Goal: Task Accomplishment & Management: Complete application form

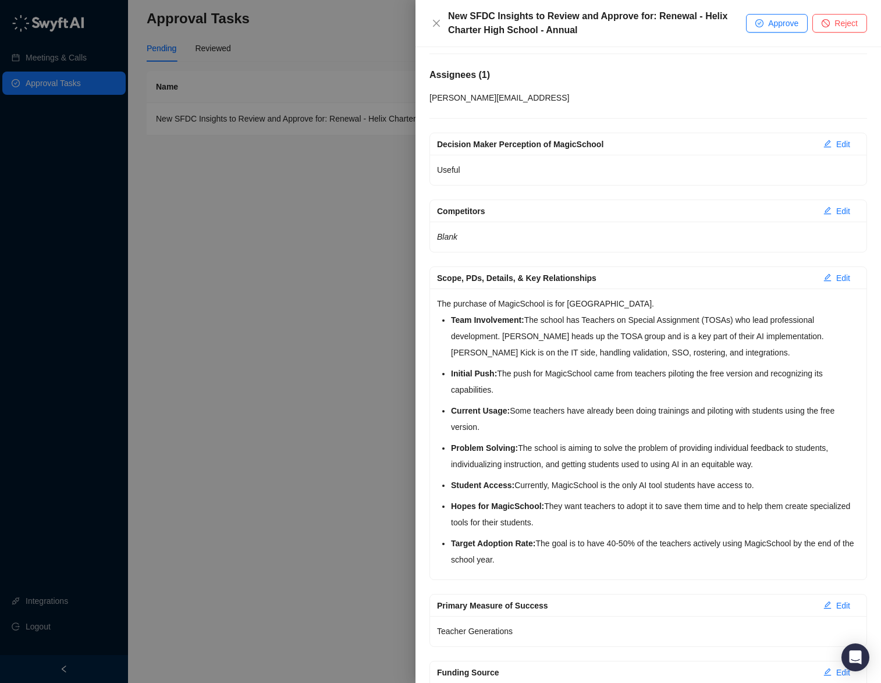
scroll to position [214, 0]
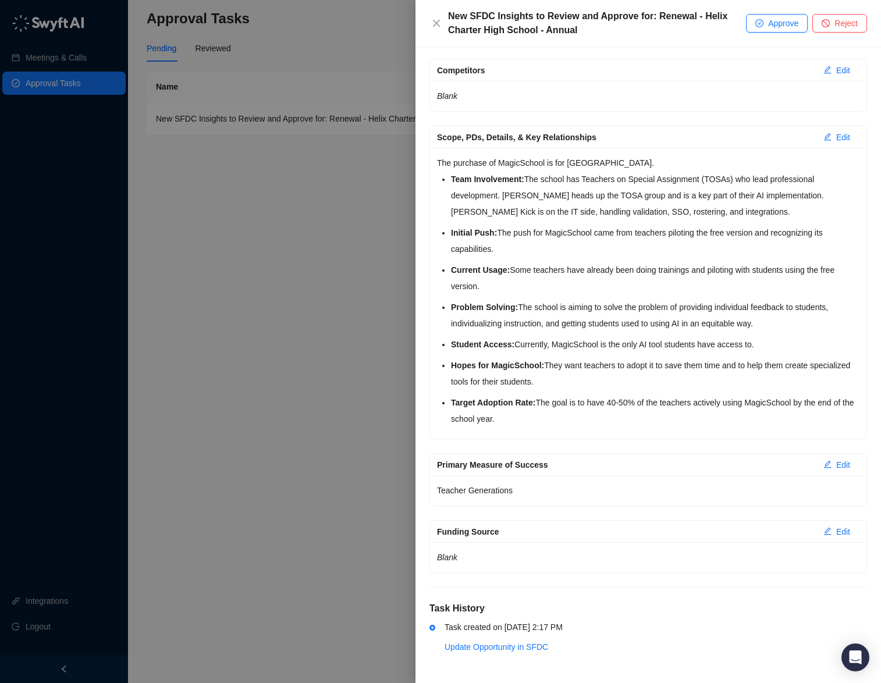
click at [294, 396] on div at bounding box center [440, 341] width 881 height 683
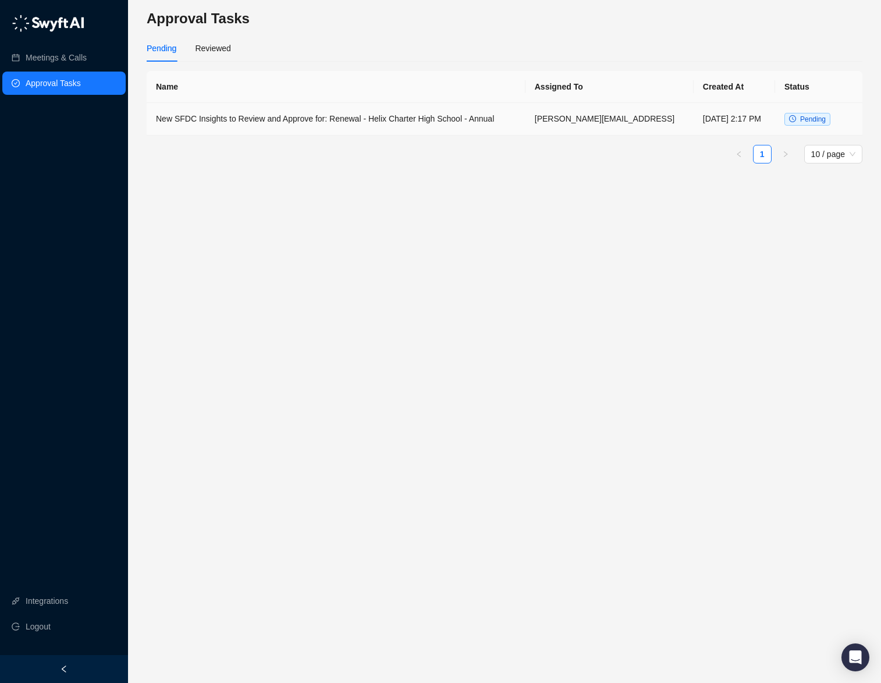
click at [496, 116] on td "New SFDC Insights to Review and Approve for: Renewal - Helix Charter High Schoo…" at bounding box center [336, 119] width 379 height 33
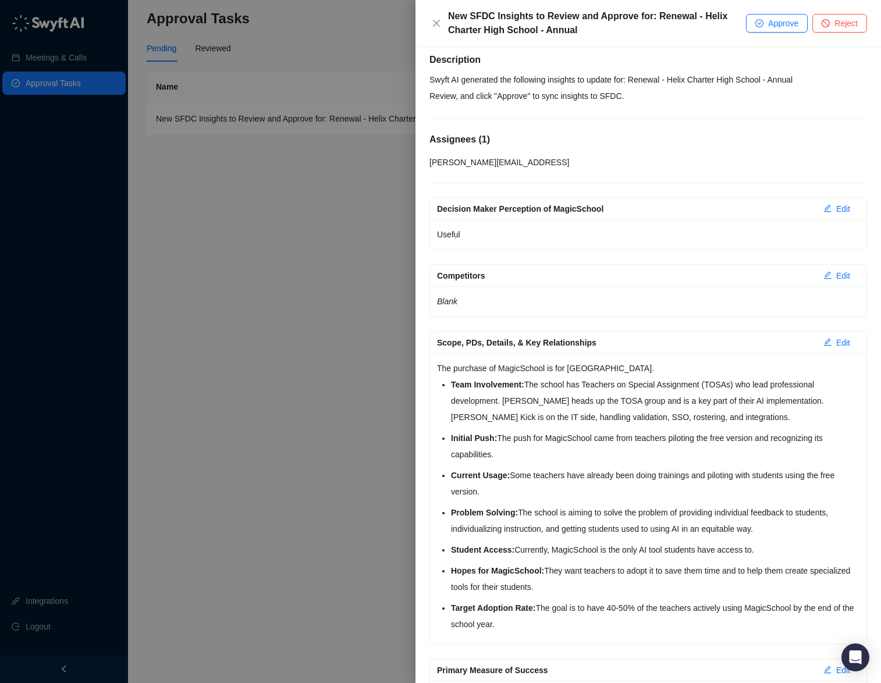
scroll to position [9, 0]
click at [839, 275] on span "Edit" at bounding box center [843, 275] width 14 height 13
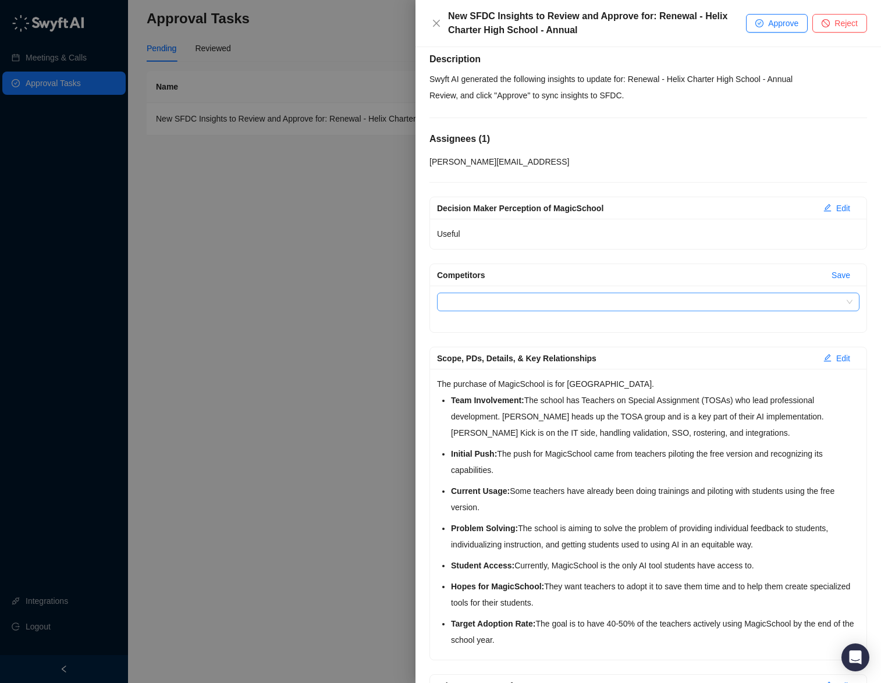
click at [614, 311] on div at bounding box center [648, 302] width 422 height 19
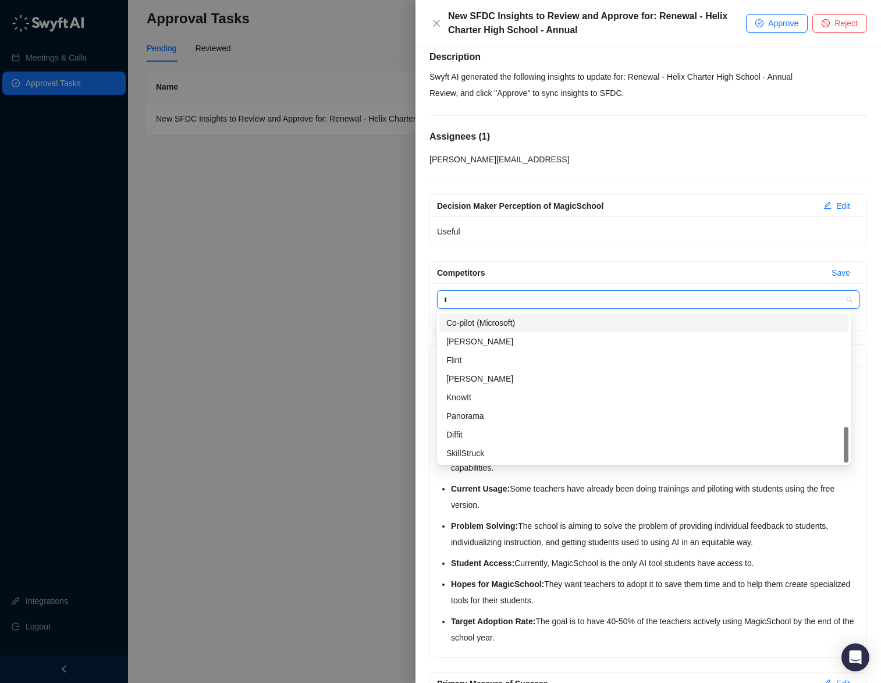
scroll to position [0, 0]
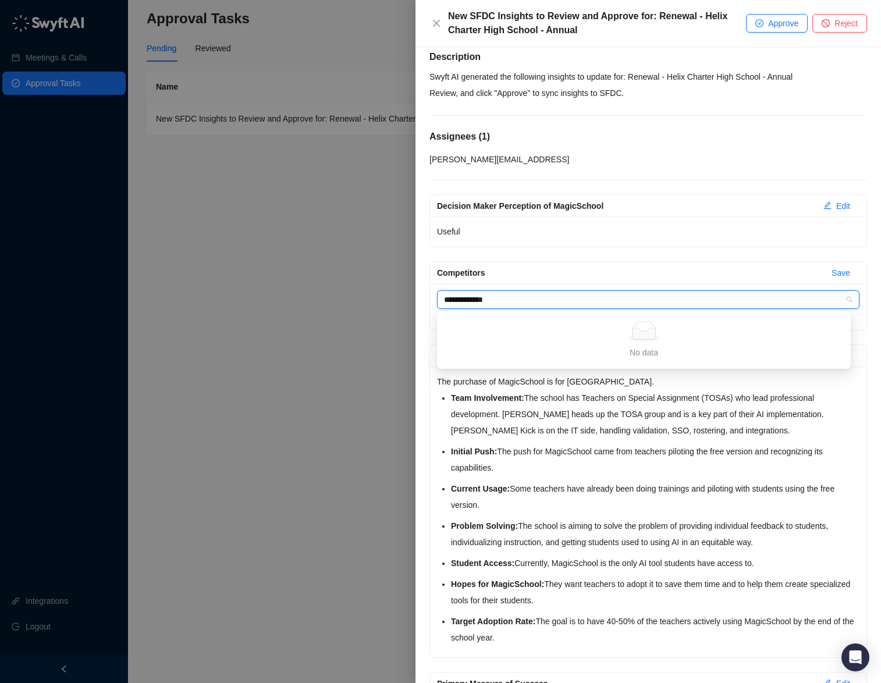
type input "**********"
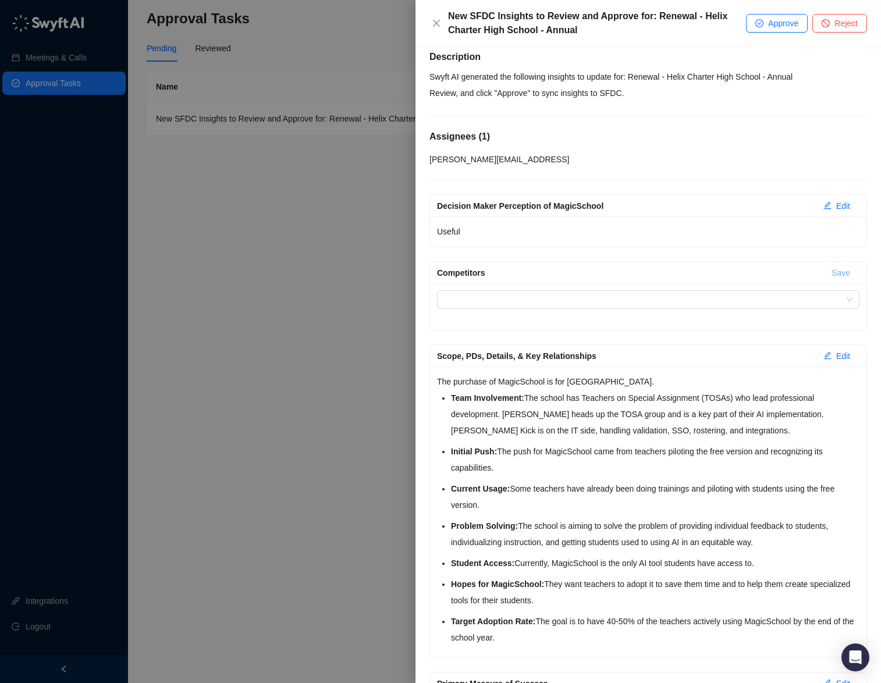
click at [822, 275] on button "Save" at bounding box center [840, 273] width 37 height 19
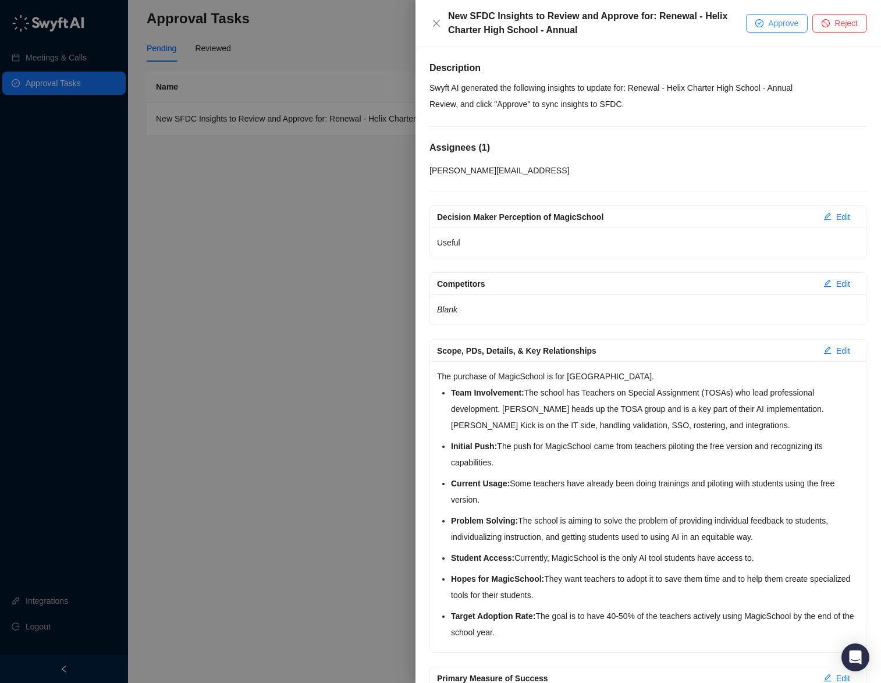
click at [784, 27] on span "Approve" at bounding box center [783, 23] width 30 height 13
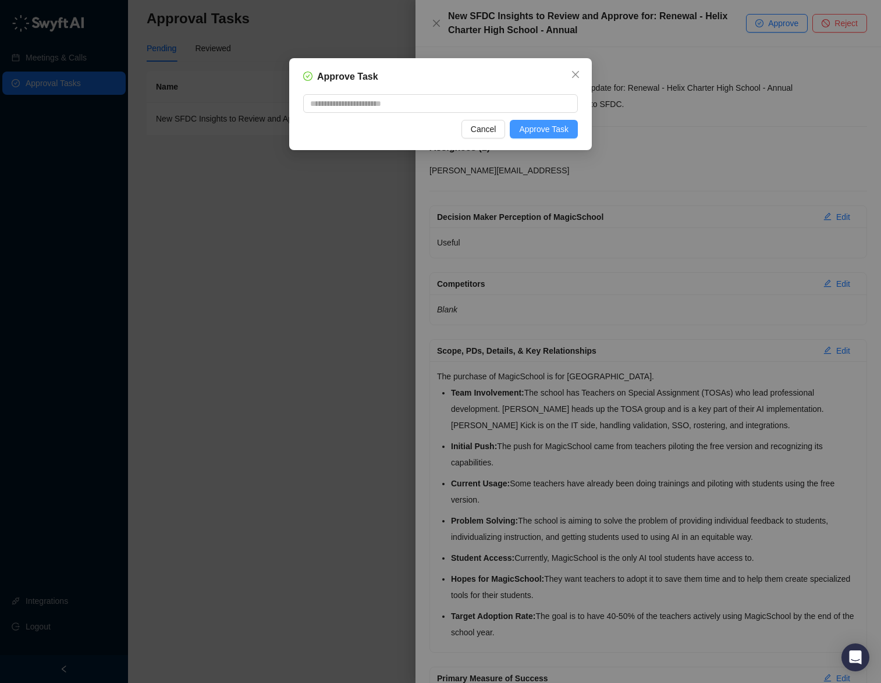
click at [568, 124] on button "Approve Task" at bounding box center [544, 129] width 68 height 19
